Goal: Task Accomplishment & Management: Manage account settings

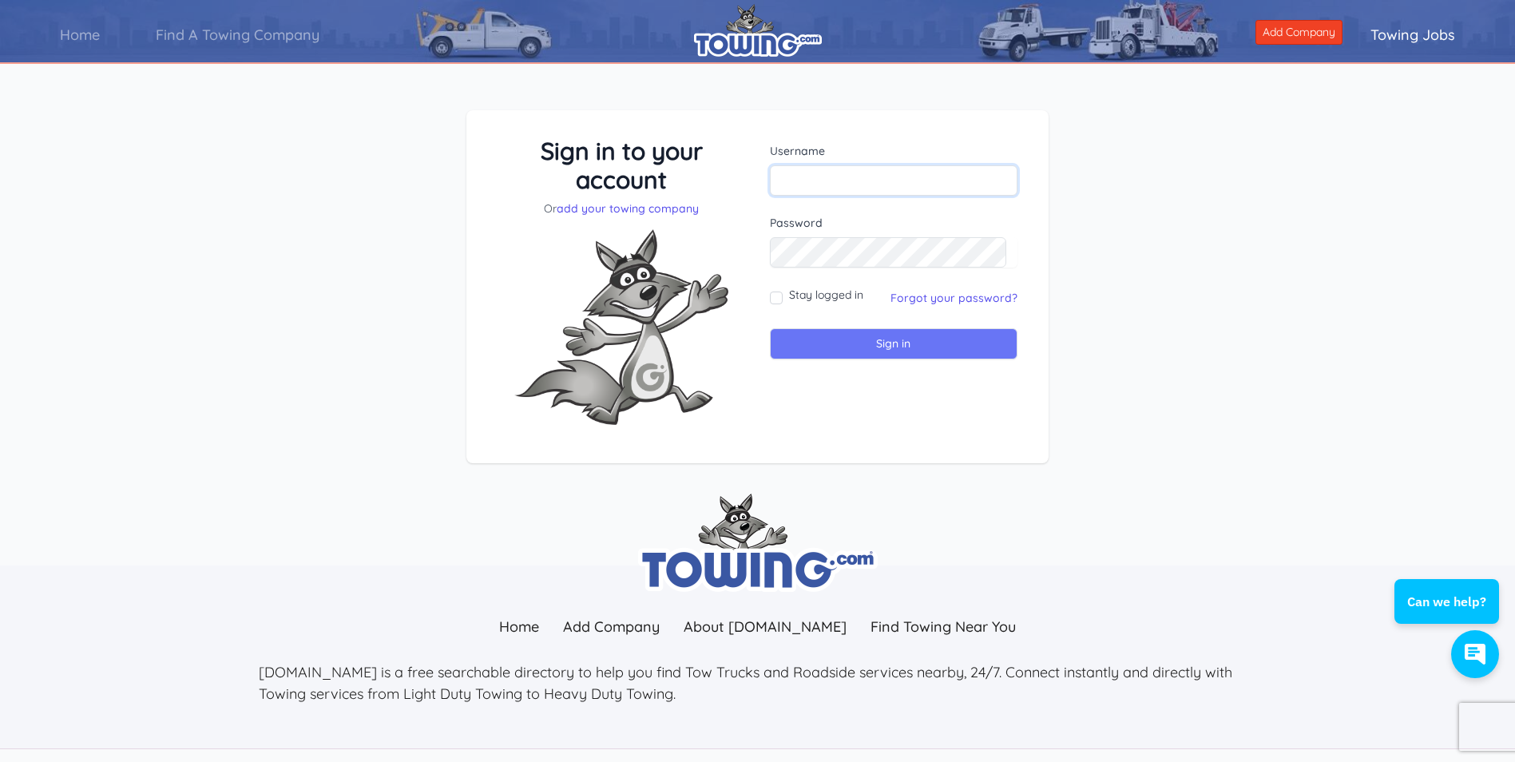
type input "[EMAIL_ADDRESS][DOMAIN_NAME]"
click at [911, 343] on input "Sign in" at bounding box center [894, 343] width 248 height 31
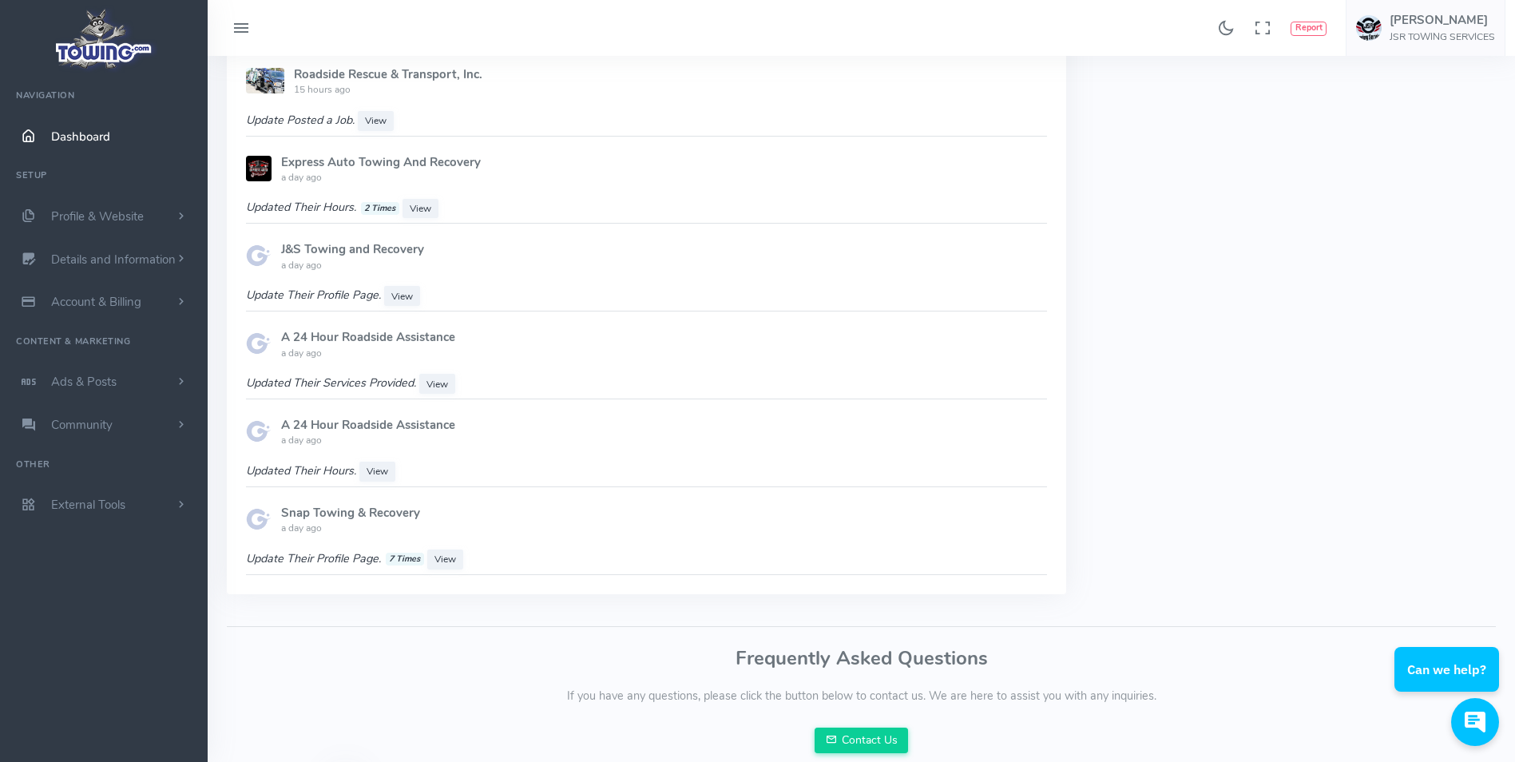
scroll to position [1198, 0]
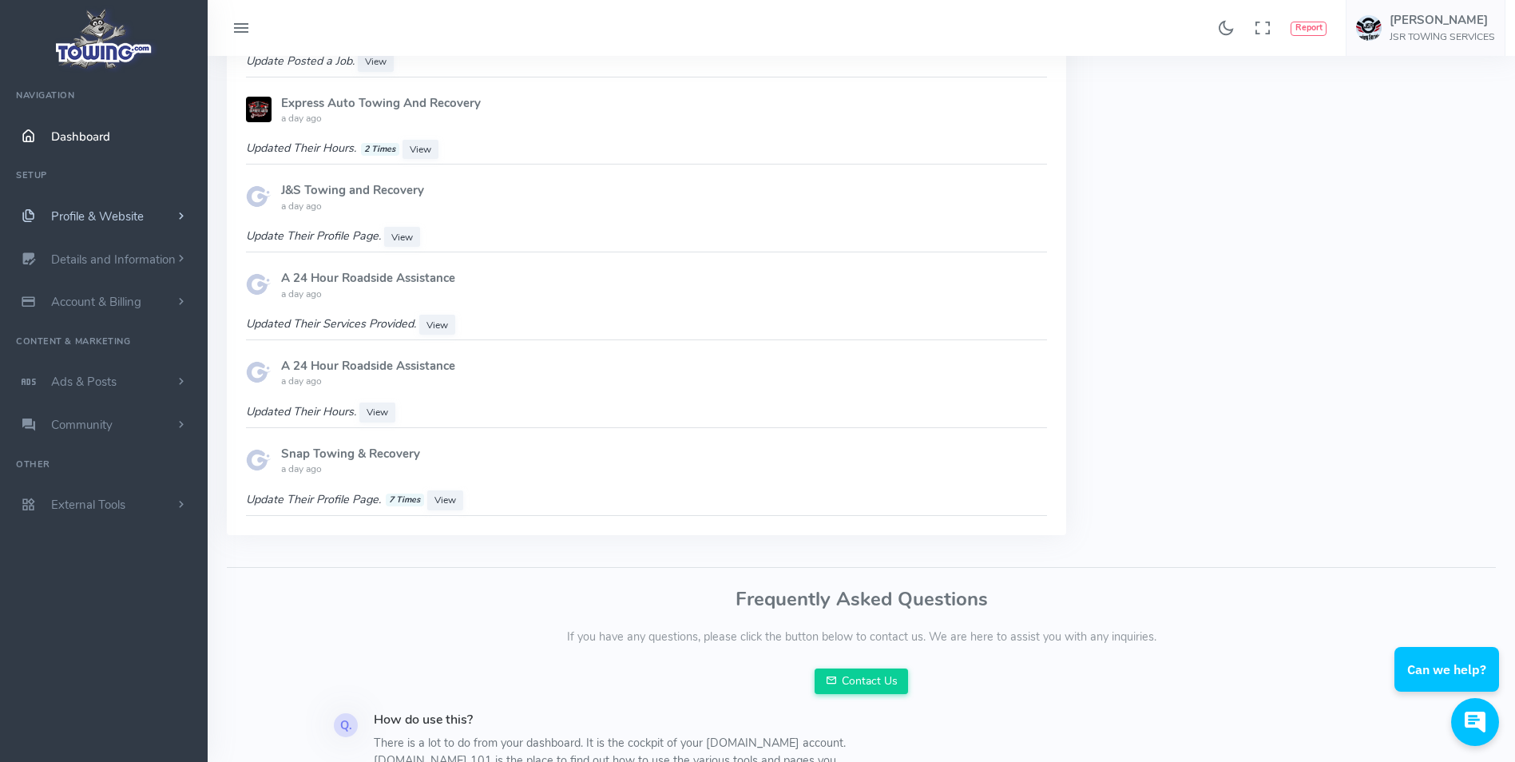
click at [86, 215] on span "Profile & Website" at bounding box center [97, 216] width 93 height 16
click at [90, 509] on span "Details and Information" at bounding box center [113, 516] width 125 height 16
click at [107, 289] on link "Logo & Banner" at bounding box center [124, 291] width 168 height 32
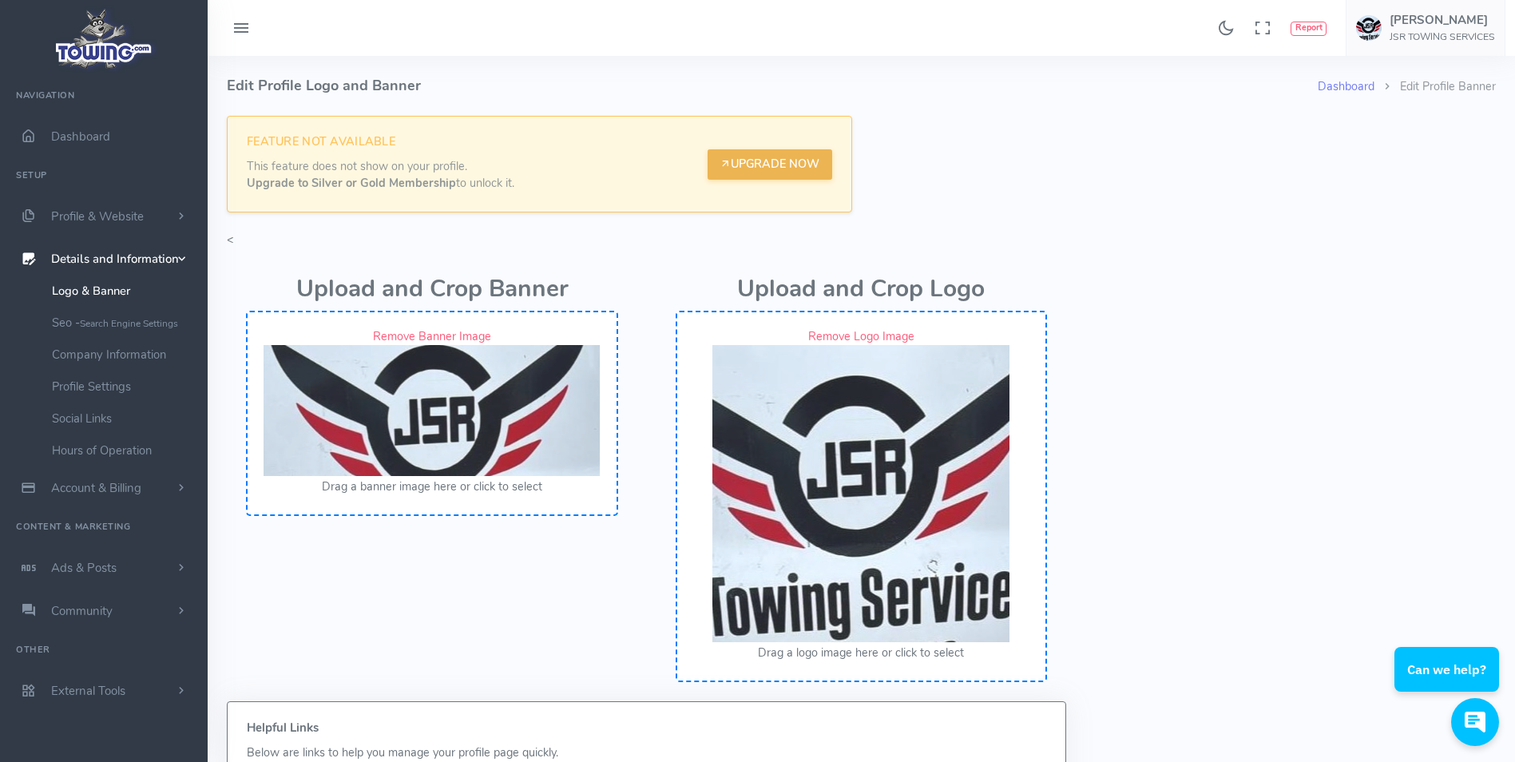
click at [732, 169] on link "Upgrade Now" at bounding box center [770, 164] width 125 height 30
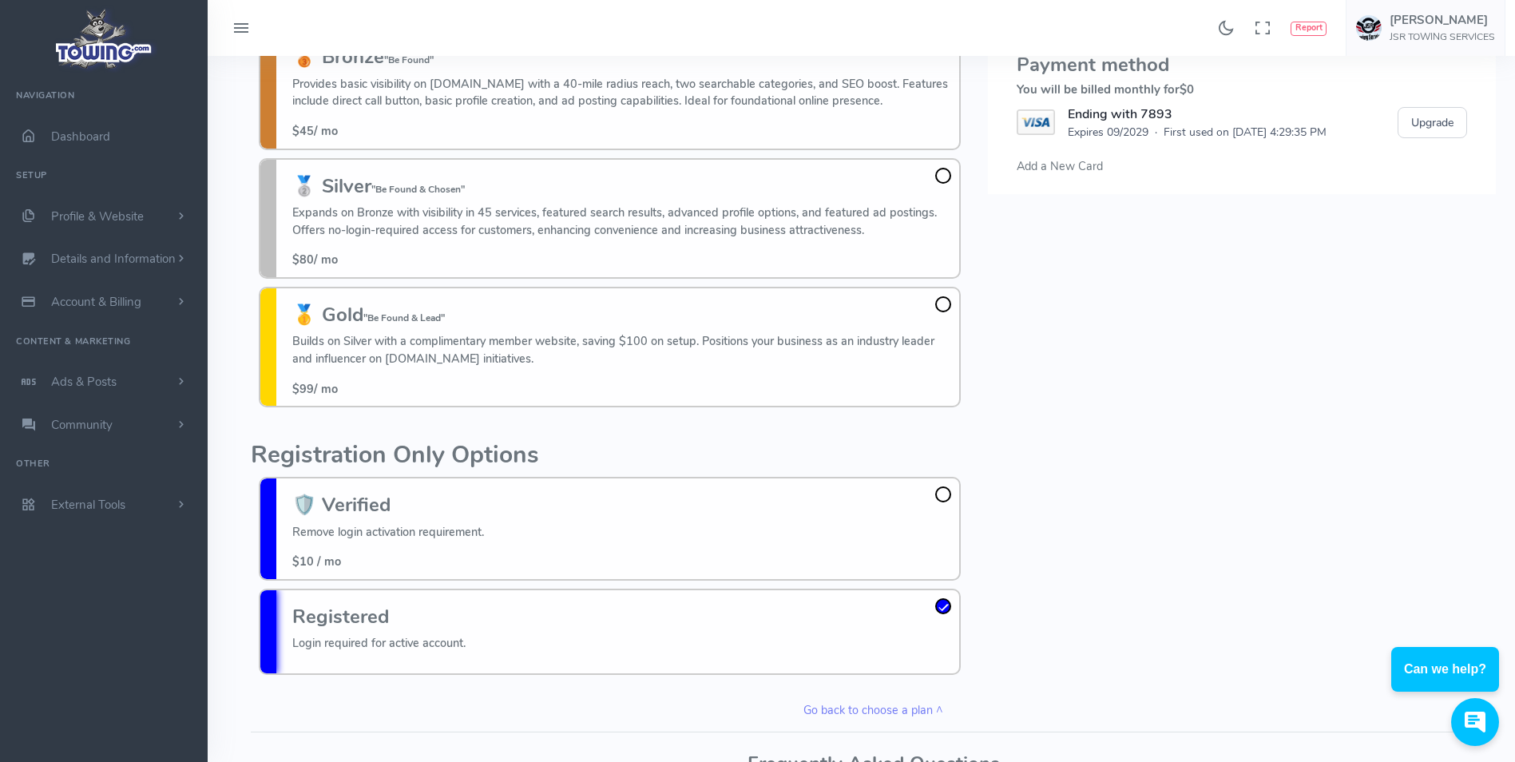
scroll to position [314, 0]
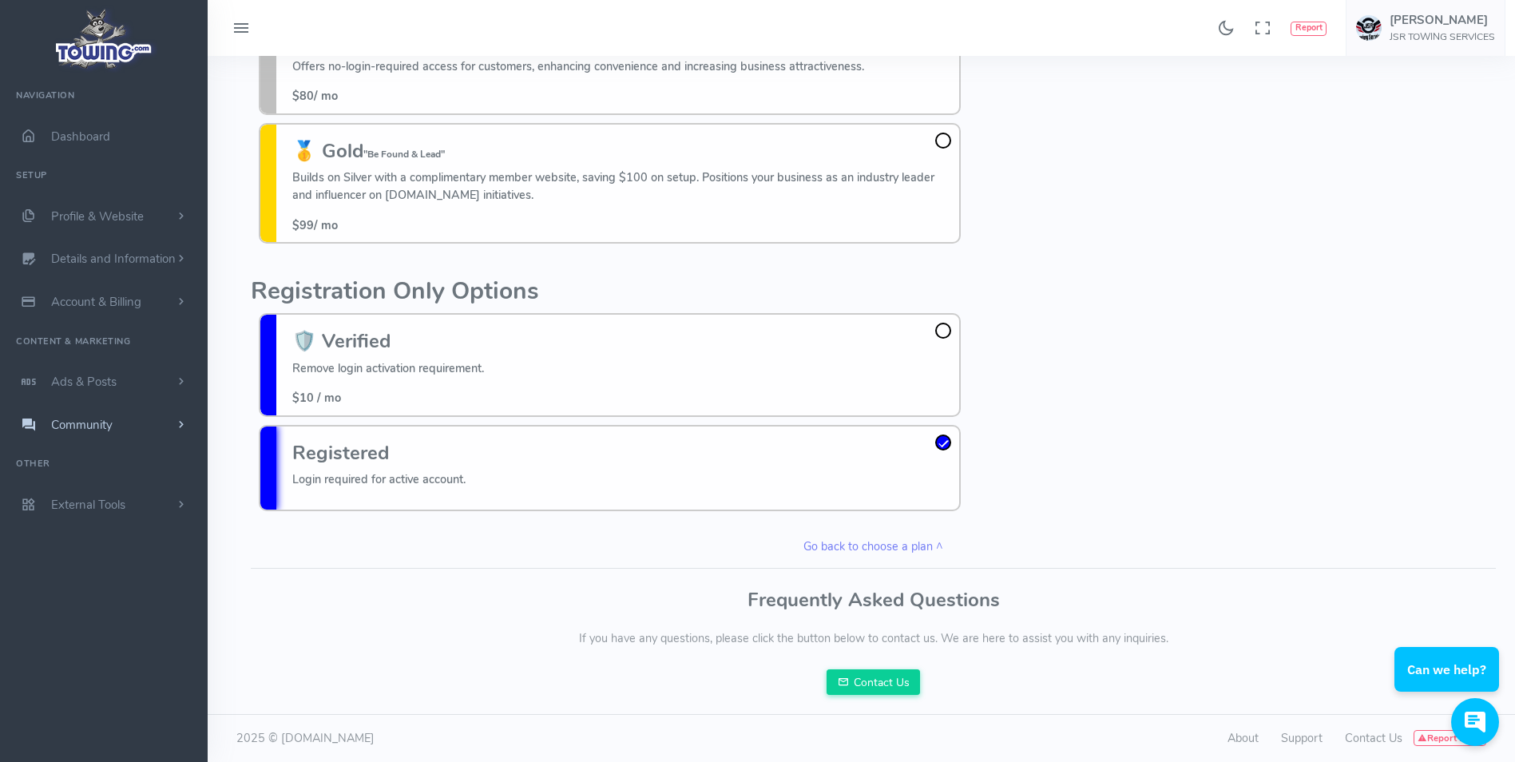
click at [72, 419] on span "Community" at bounding box center [82, 425] width 62 height 16
click at [79, 385] on span "Ads & Posts" at bounding box center [83, 382] width 65 height 16
click at [100, 302] on span "Account & Billing" at bounding box center [96, 302] width 90 height 16
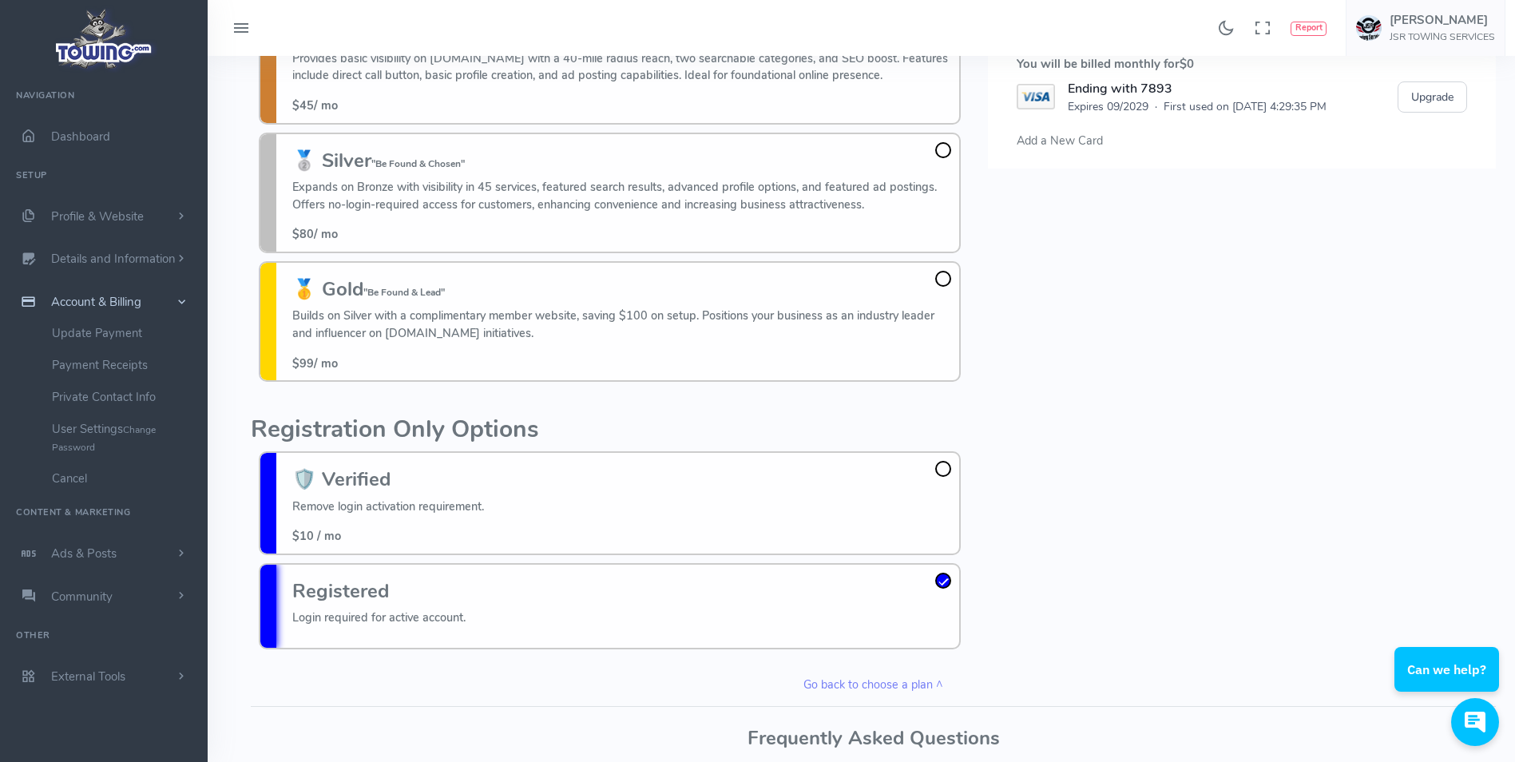
scroll to position [0, 0]
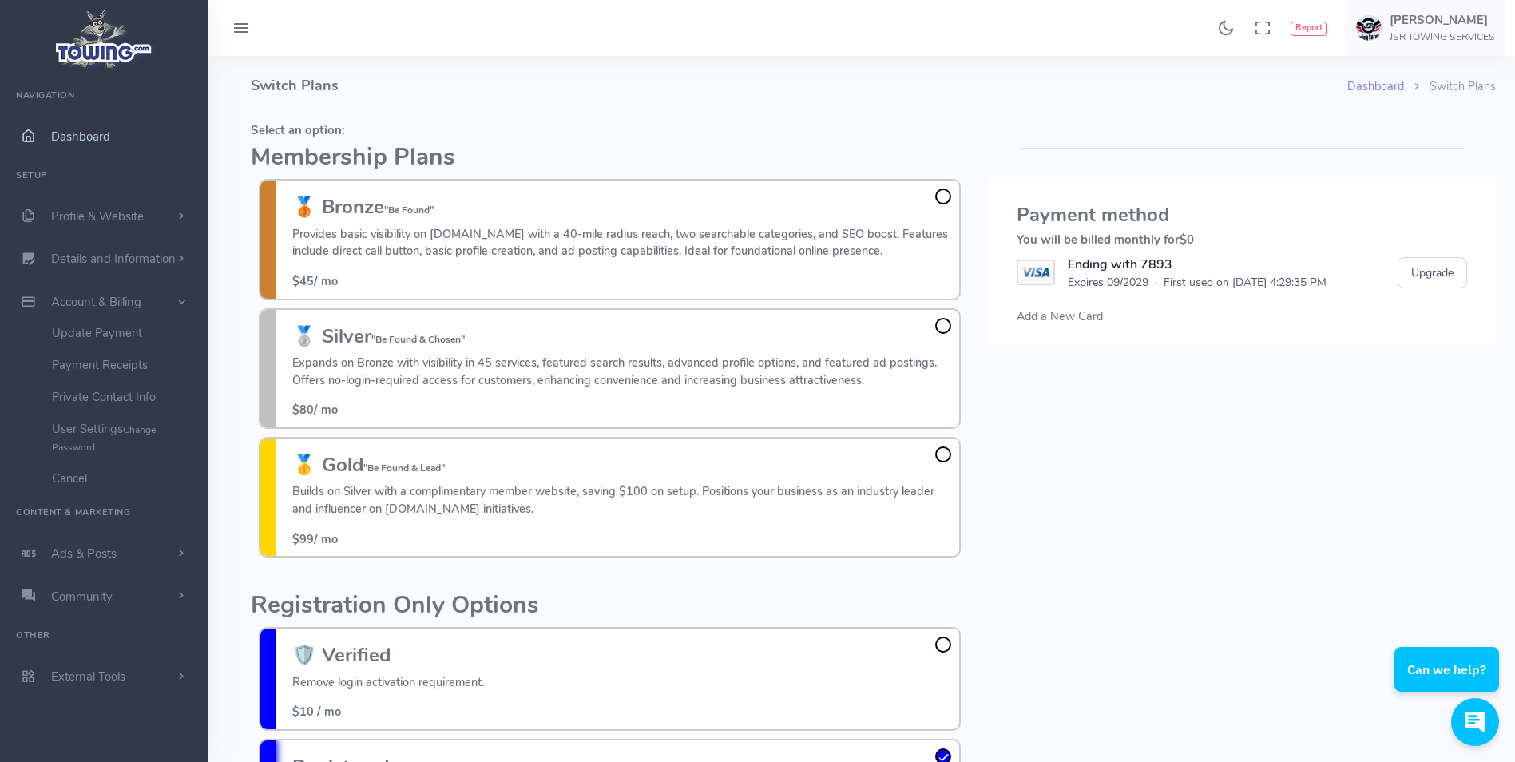
click at [60, 137] on span "Dashboard" at bounding box center [80, 137] width 59 height 16
click at [98, 138] on span "Dashboard" at bounding box center [80, 137] width 59 height 16
click at [101, 220] on span "Profile & Website" at bounding box center [97, 216] width 93 height 16
click at [99, 250] on link "Homepage Content" at bounding box center [124, 248] width 168 height 32
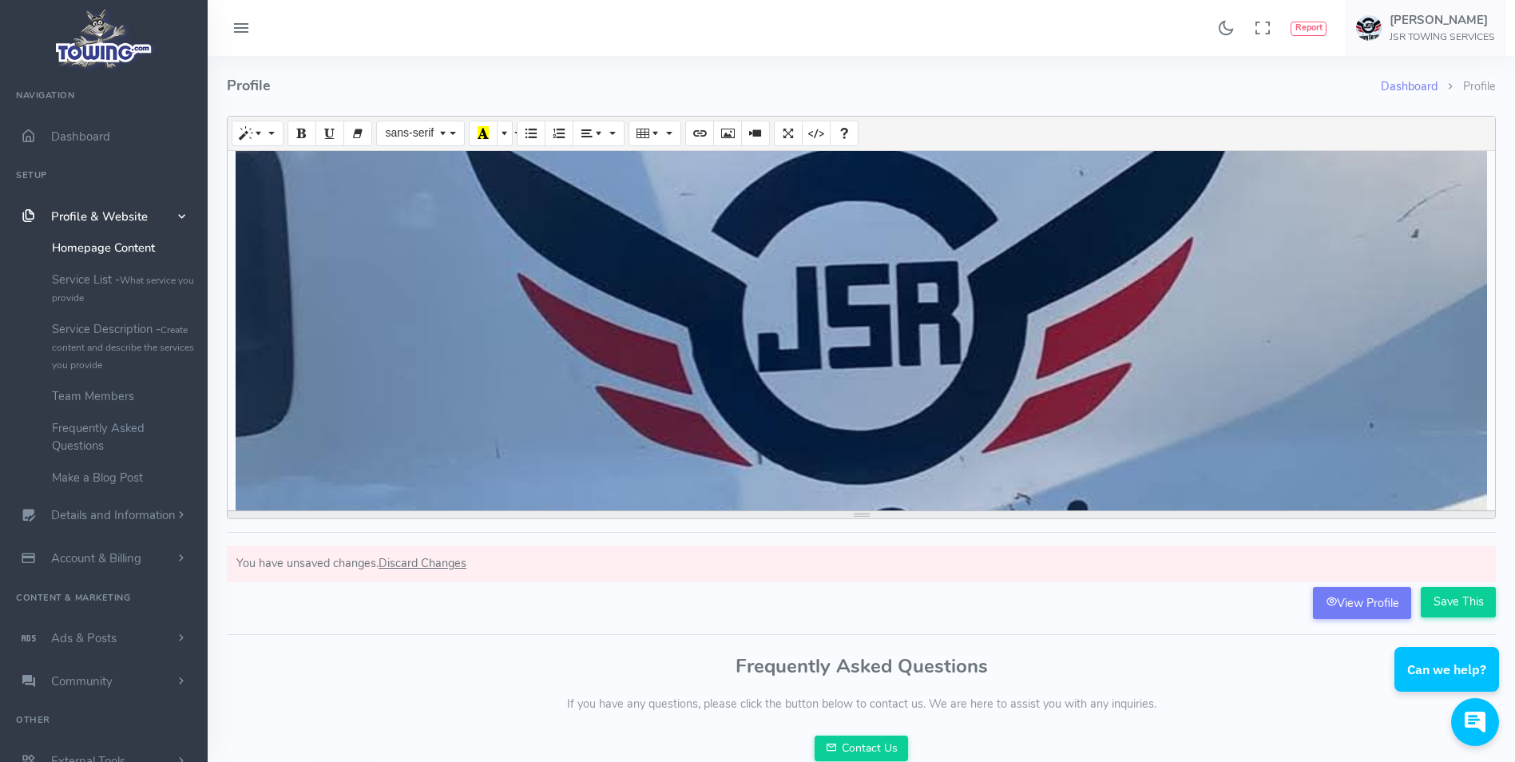
scroll to position [479, 0]
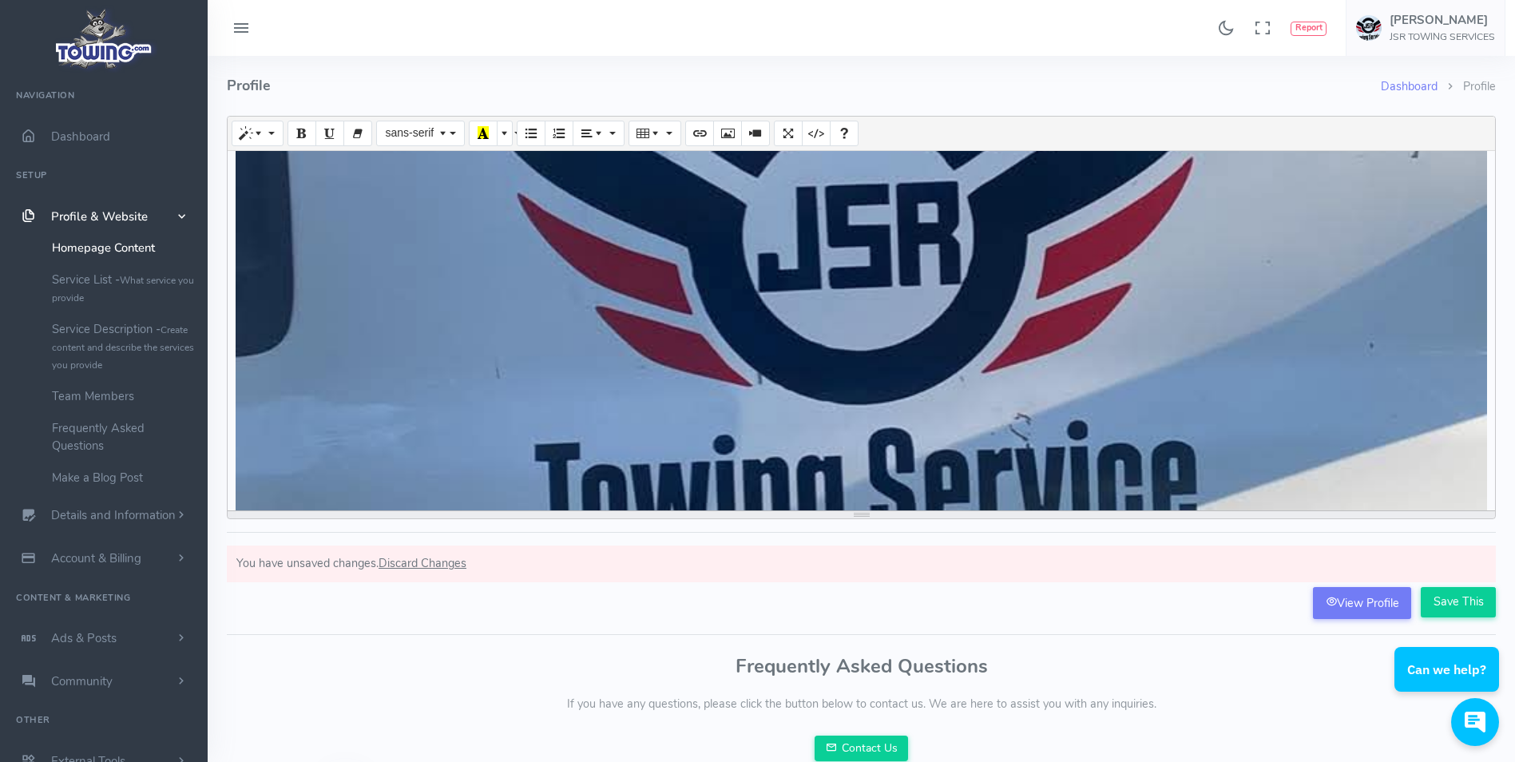
click at [1111, 255] on div "Create your long description..." at bounding box center [862, 330] width 1268 height 359
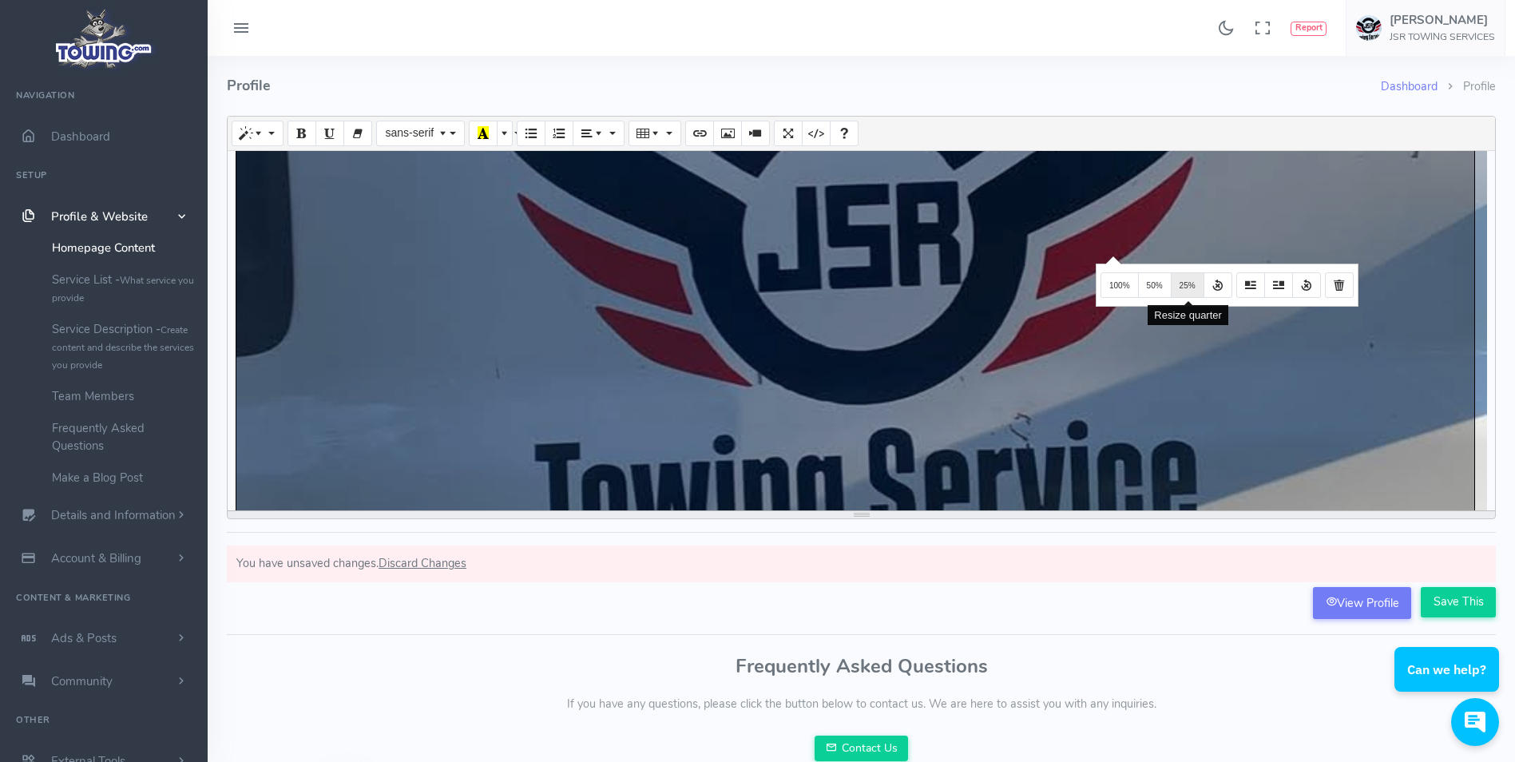
click at [1193, 292] on button "25%" at bounding box center [1188, 285] width 34 height 26
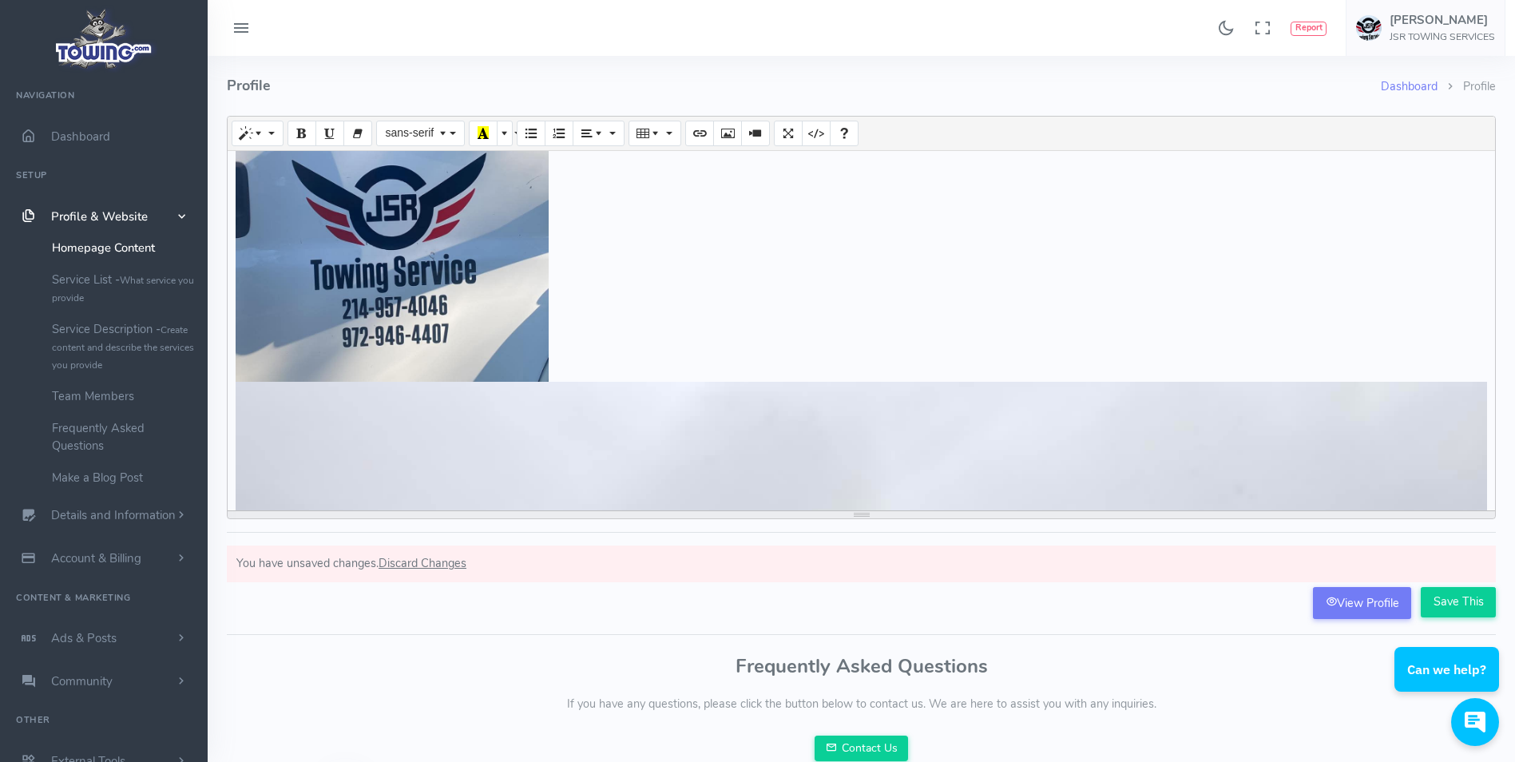
scroll to position [0, 0]
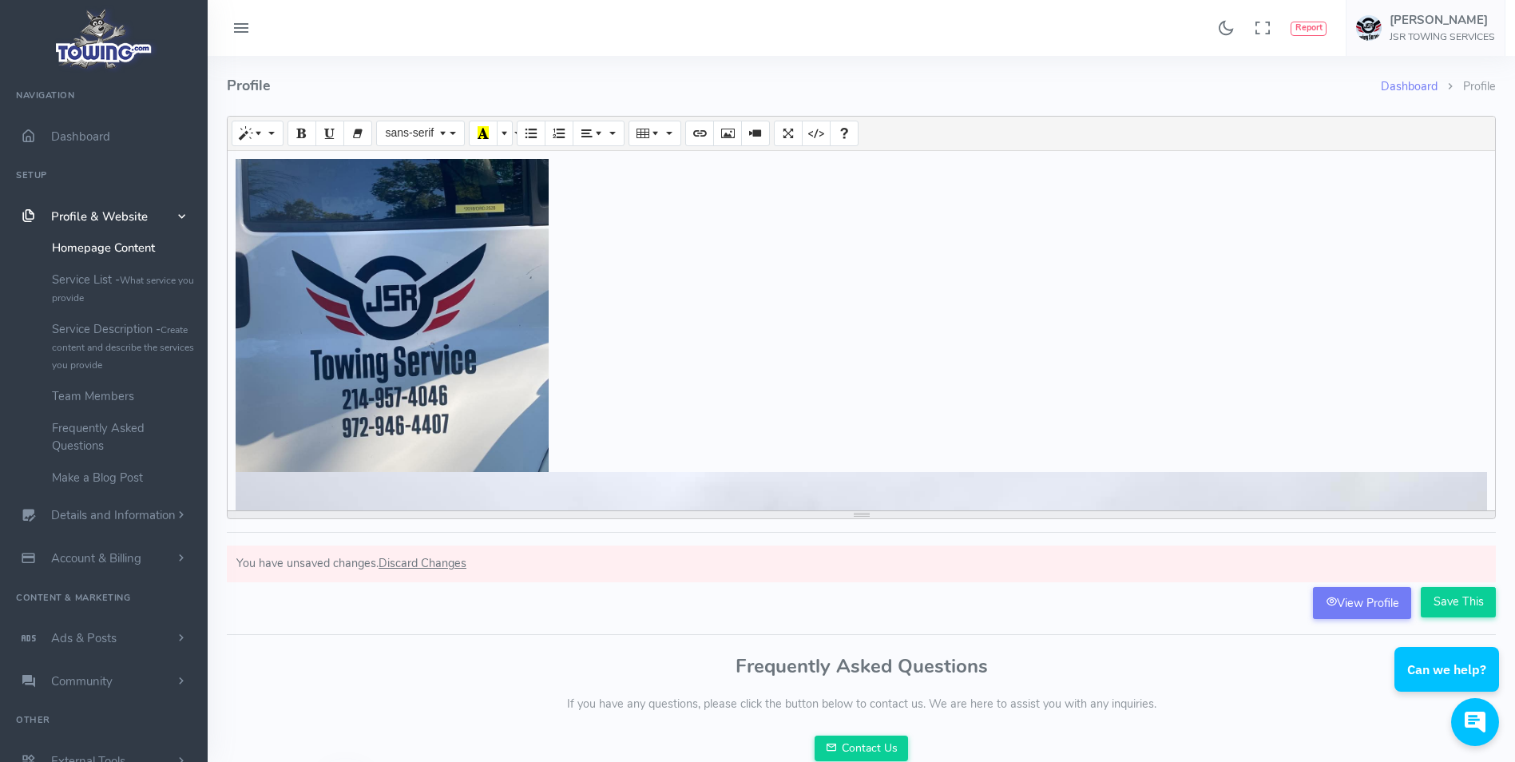
click at [438, 353] on div "Create your long description... 1552x1552 (Original: 888x888)" at bounding box center [862, 330] width 1268 height 359
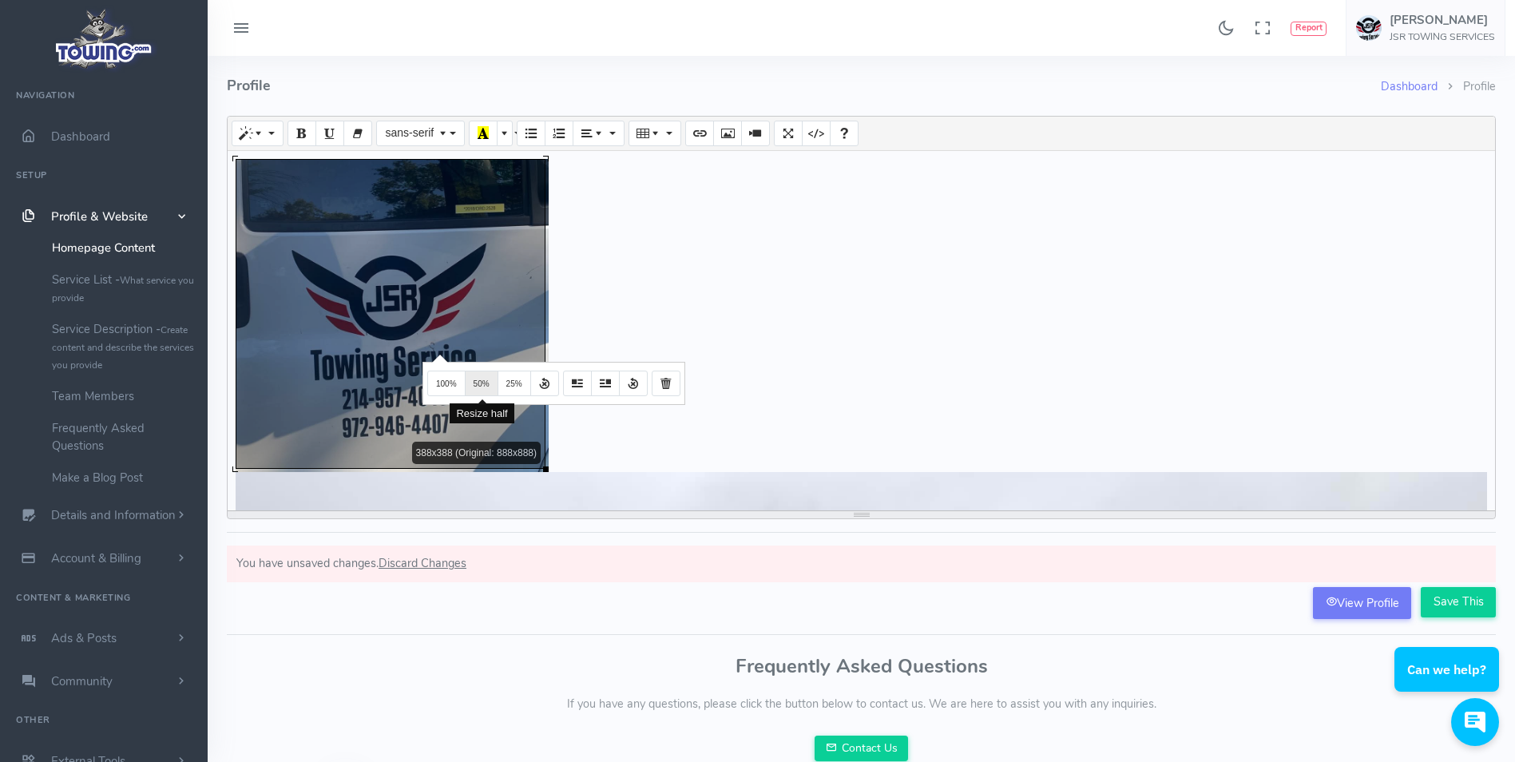
click at [479, 391] on button "50%" at bounding box center [482, 384] width 34 height 26
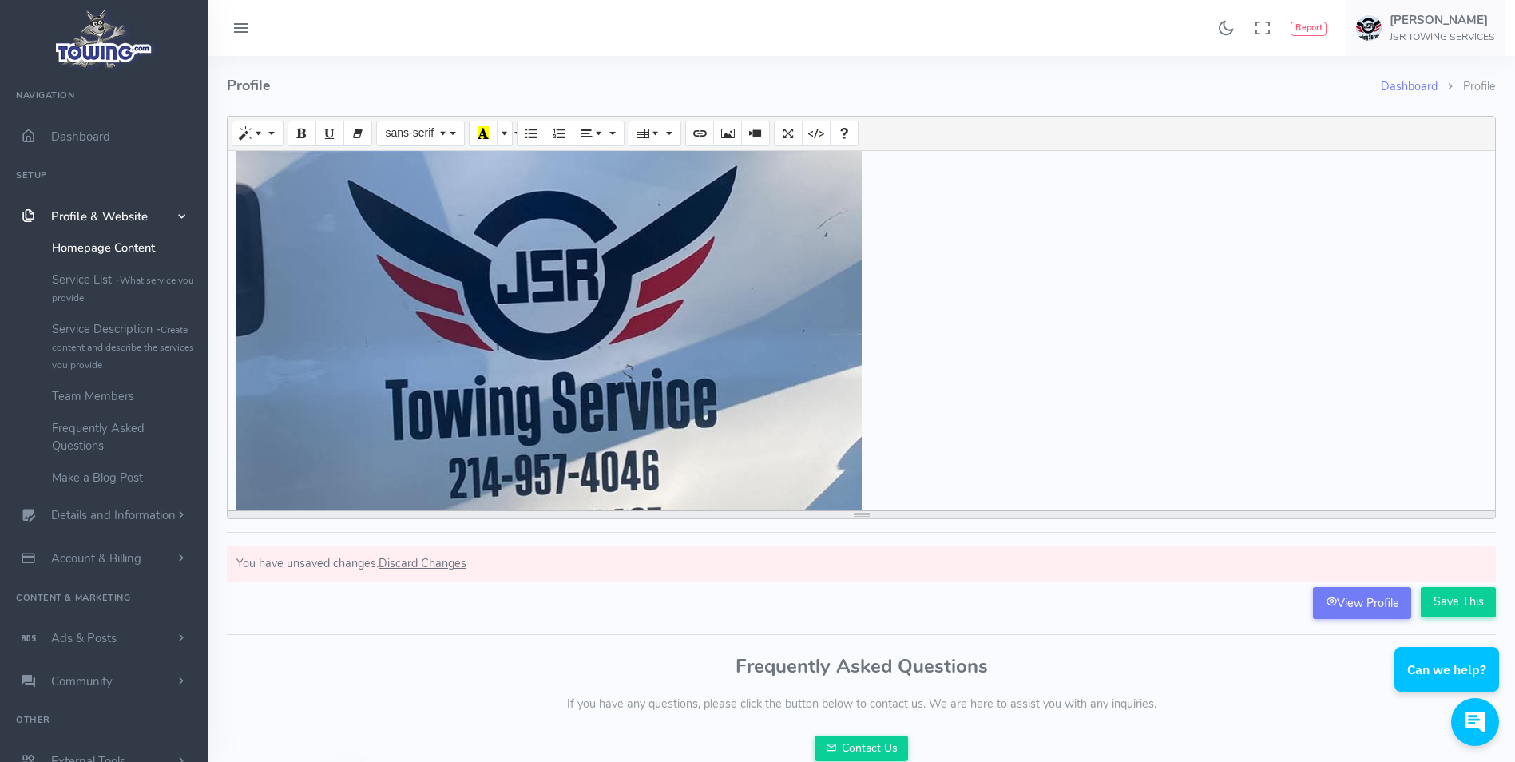
scroll to position [160, 0]
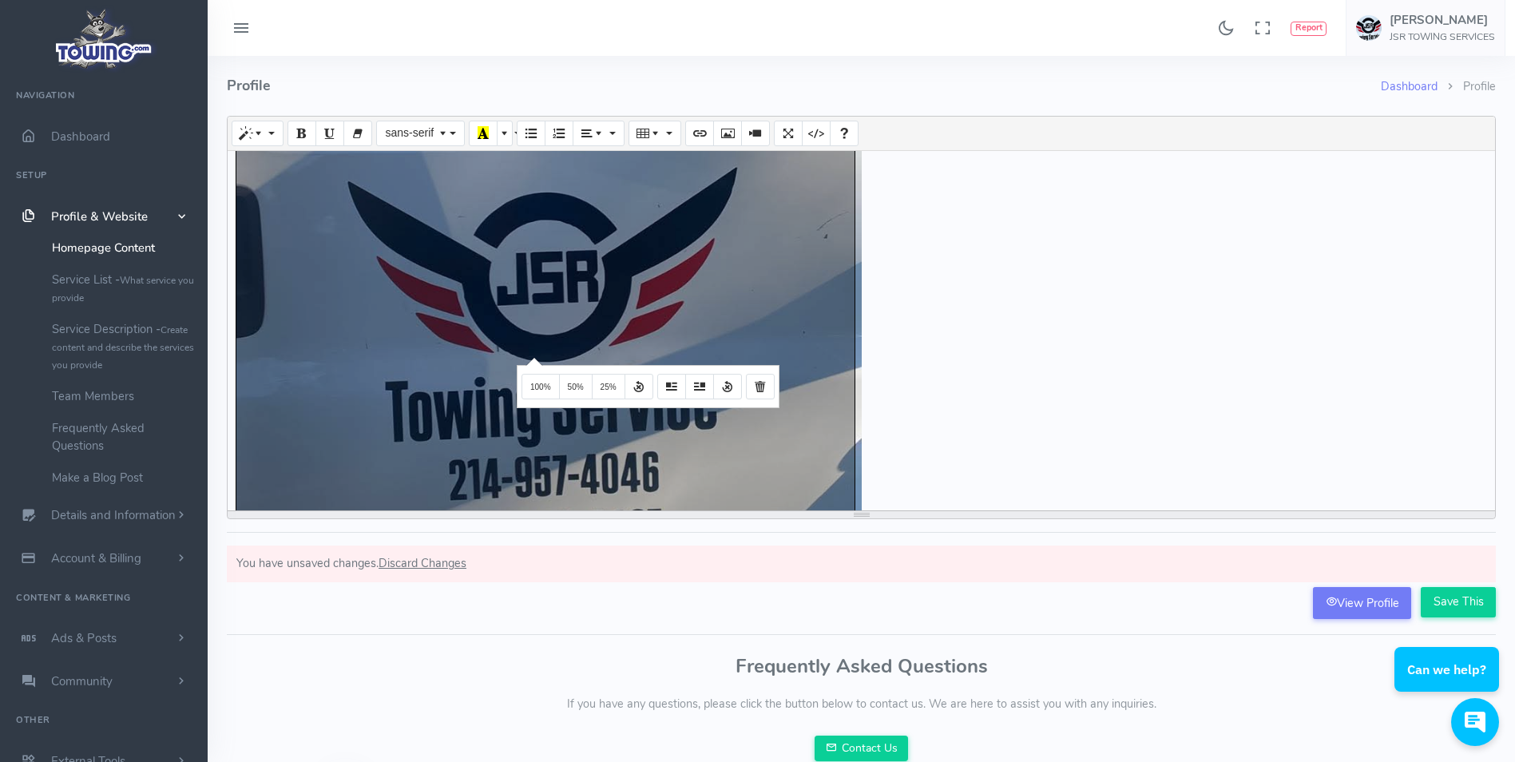
click at [532, 356] on div "Create your long description... 776x776 (Original: 888x888)" at bounding box center [862, 330] width 1268 height 359
click at [543, 378] on button "100%" at bounding box center [541, 387] width 38 height 26
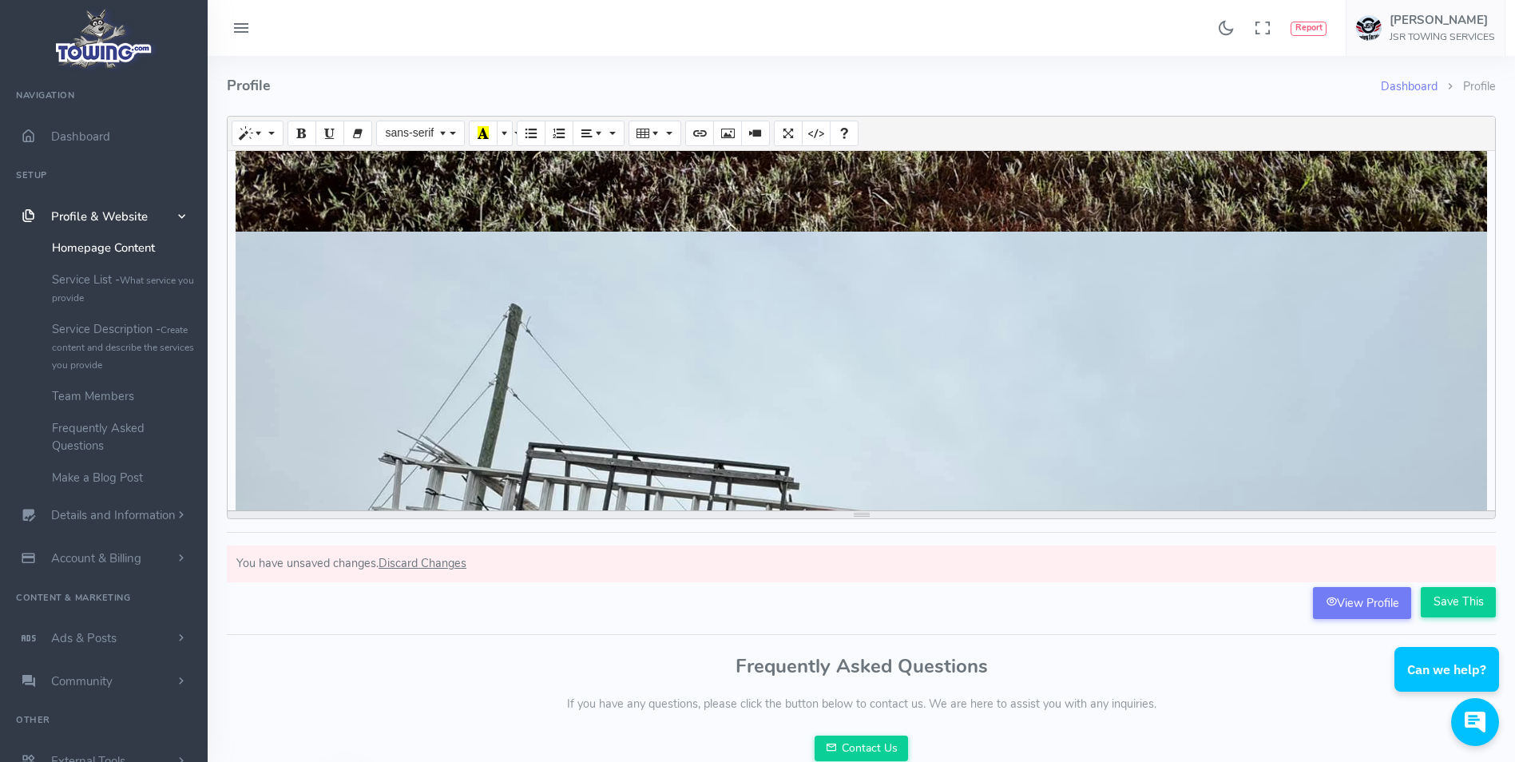
scroll to position [3115, 0]
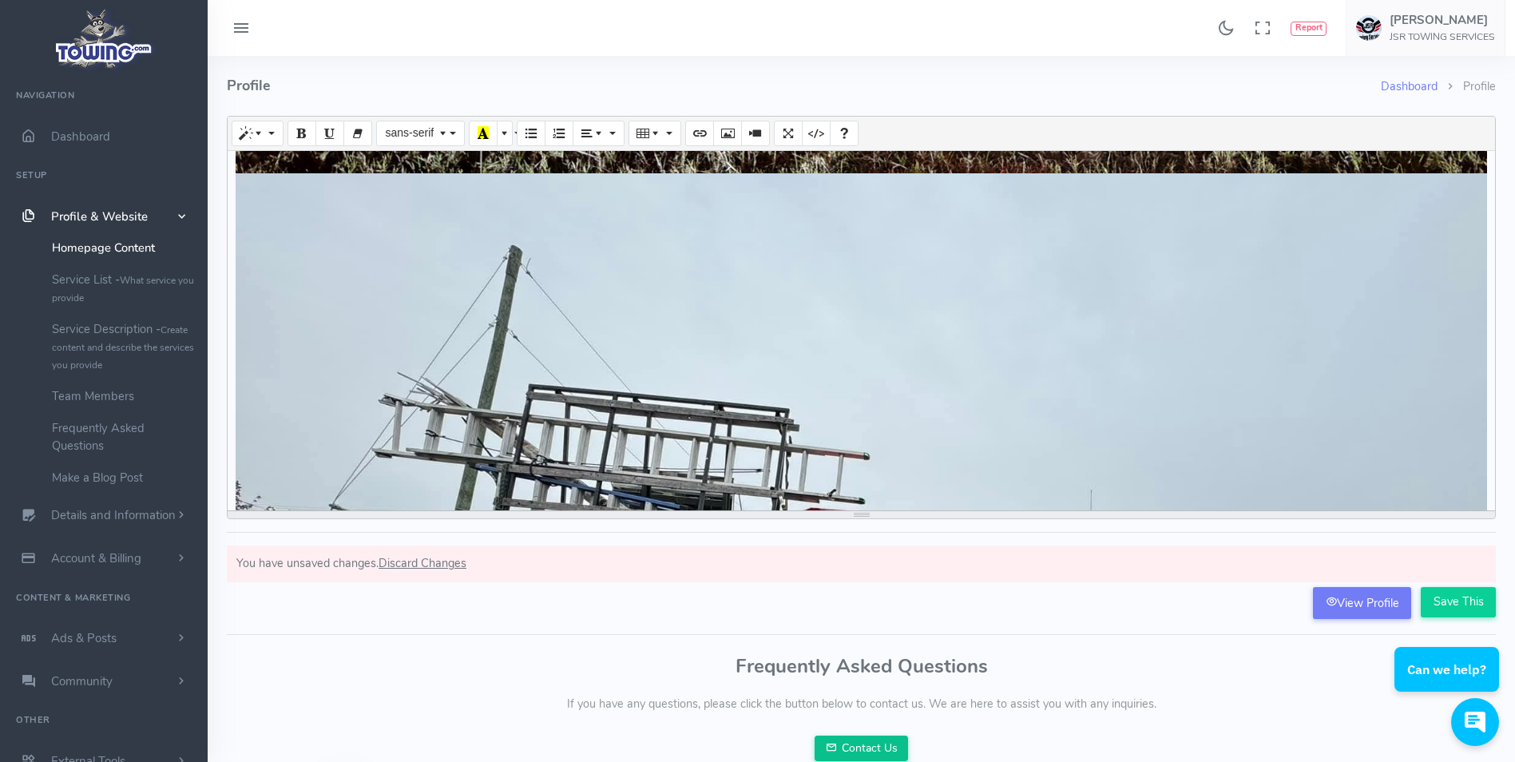
click at [856, 749] on link "Contact Us" at bounding box center [862, 749] width 94 height 26
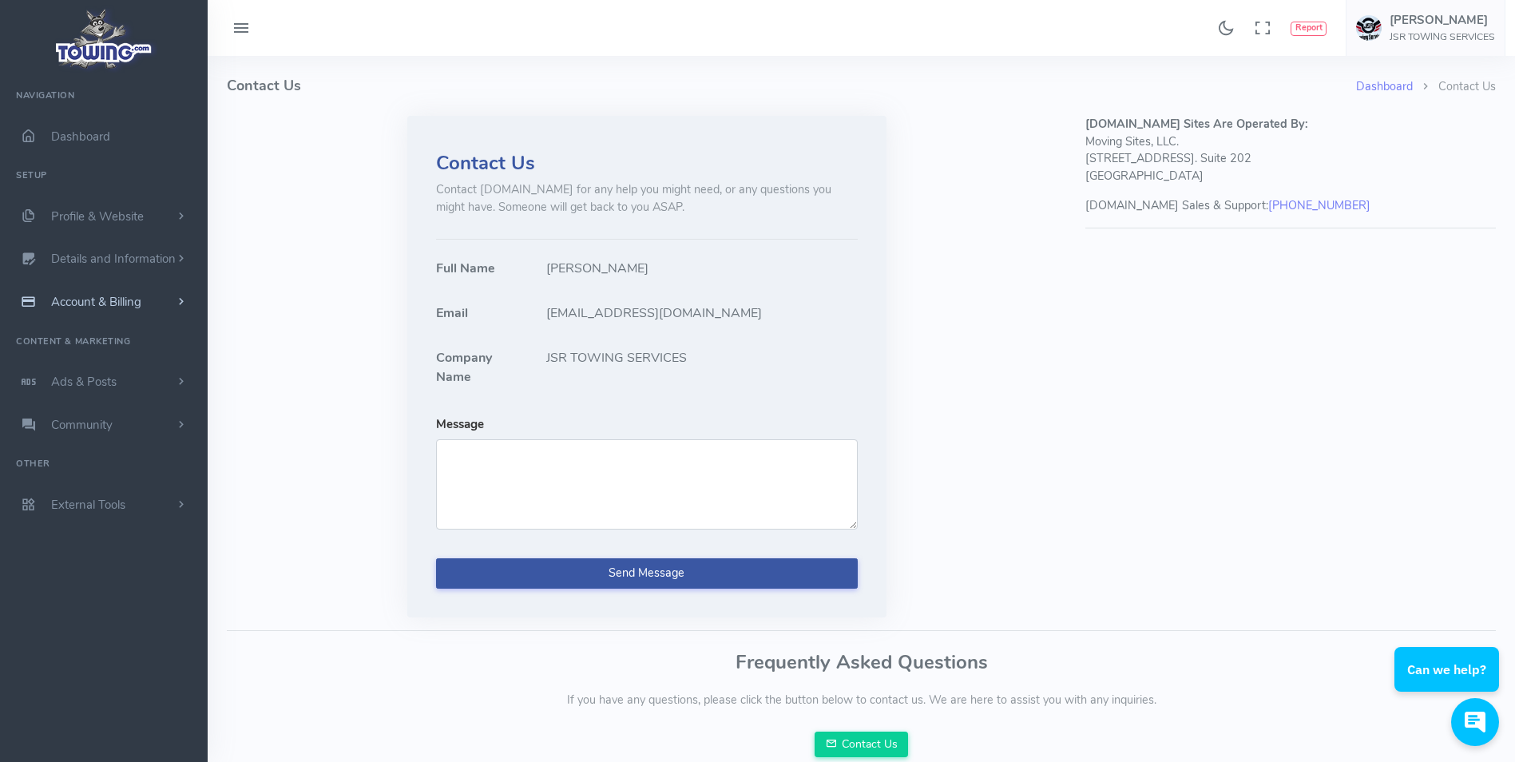
click at [86, 297] on span "Account & Billing" at bounding box center [96, 302] width 90 height 16
click at [93, 255] on span "Details and Information" at bounding box center [113, 260] width 125 height 16
click at [93, 285] on link "Logo & Banner" at bounding box center [124, 291] width 168 height 32
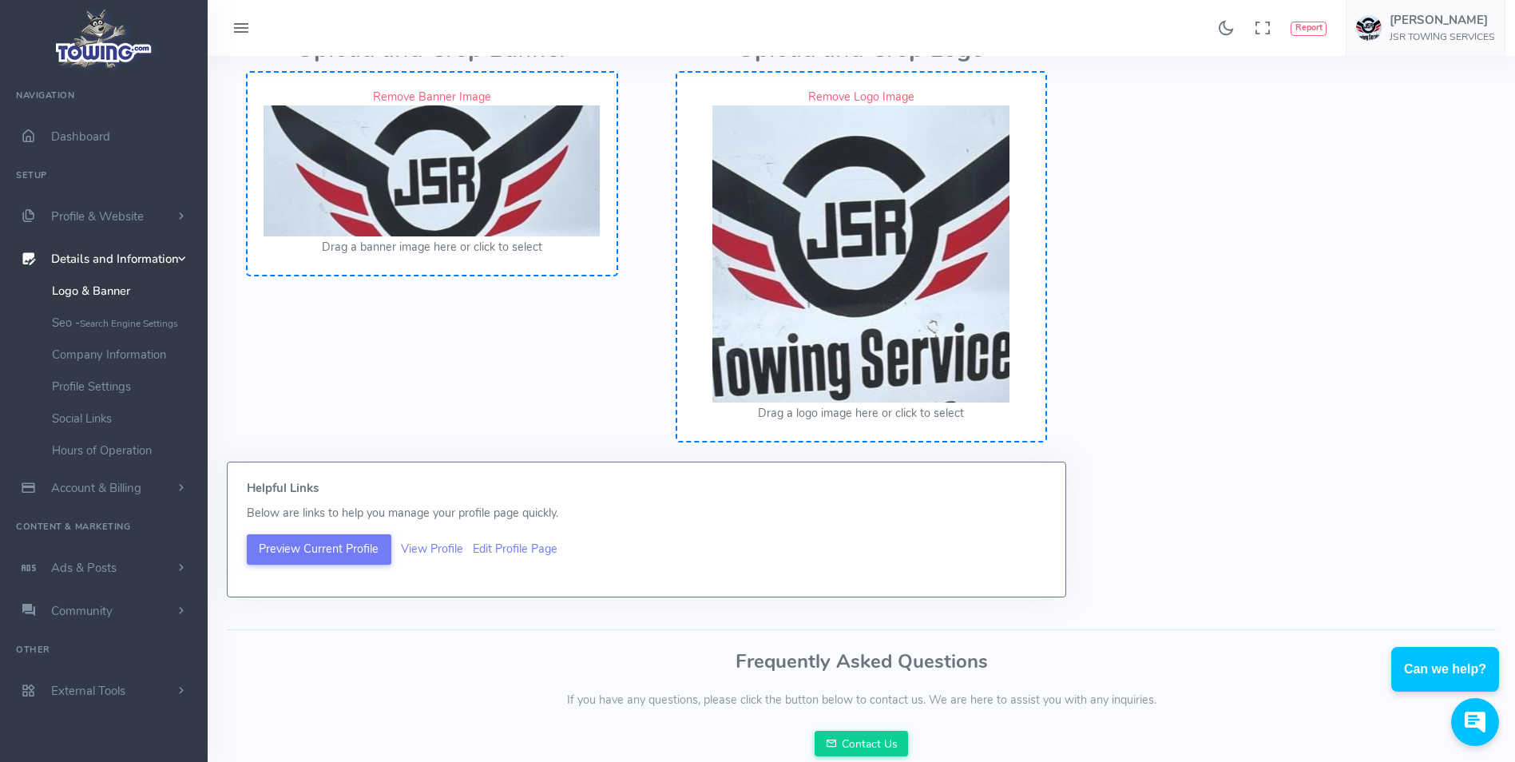
scroll to position [301, 0]
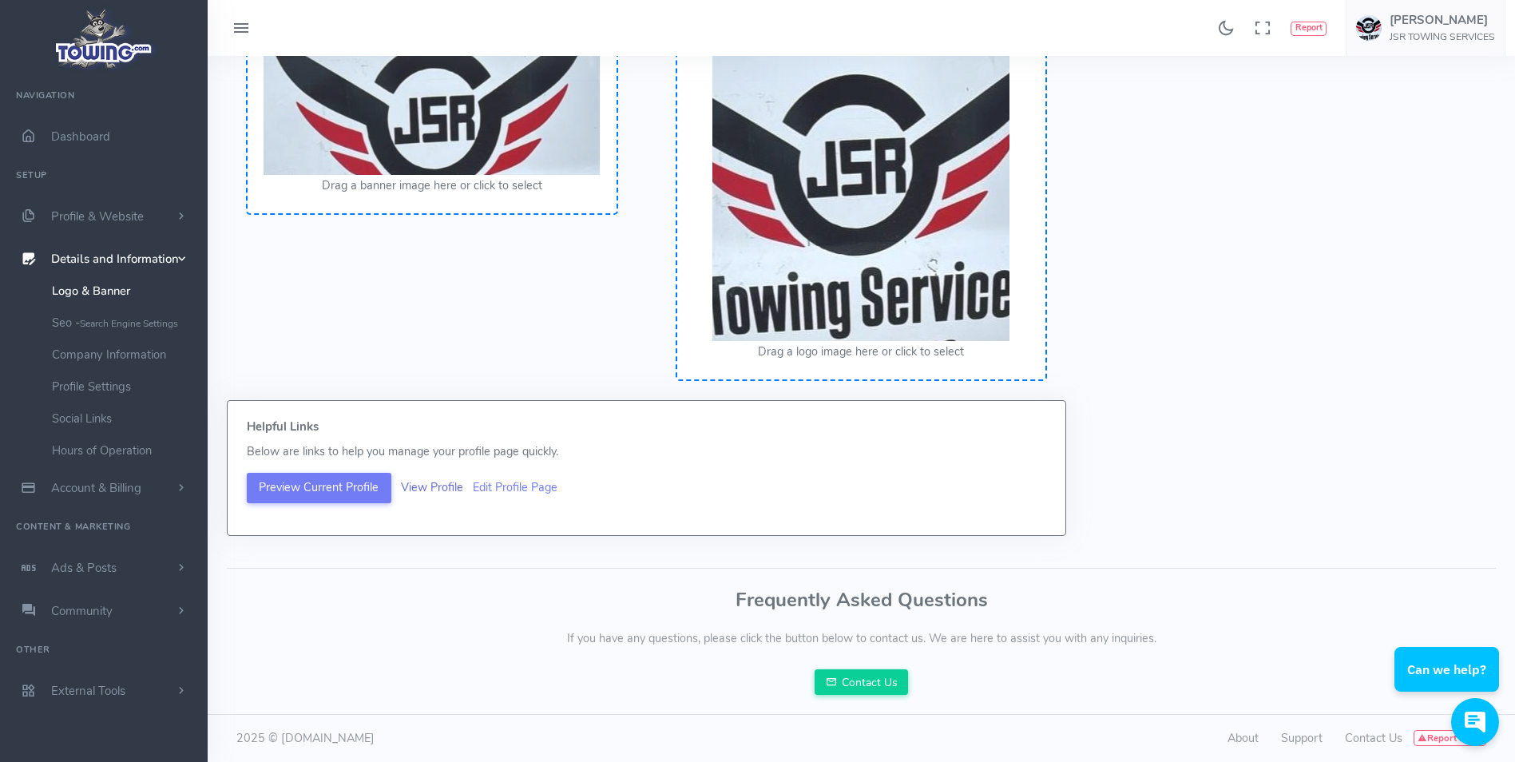
click at [439, 490] on link "View Profile" at bounding box center [432, 487] width 62 height 16
